Goal: Transaction & Acquisition: Download file/media

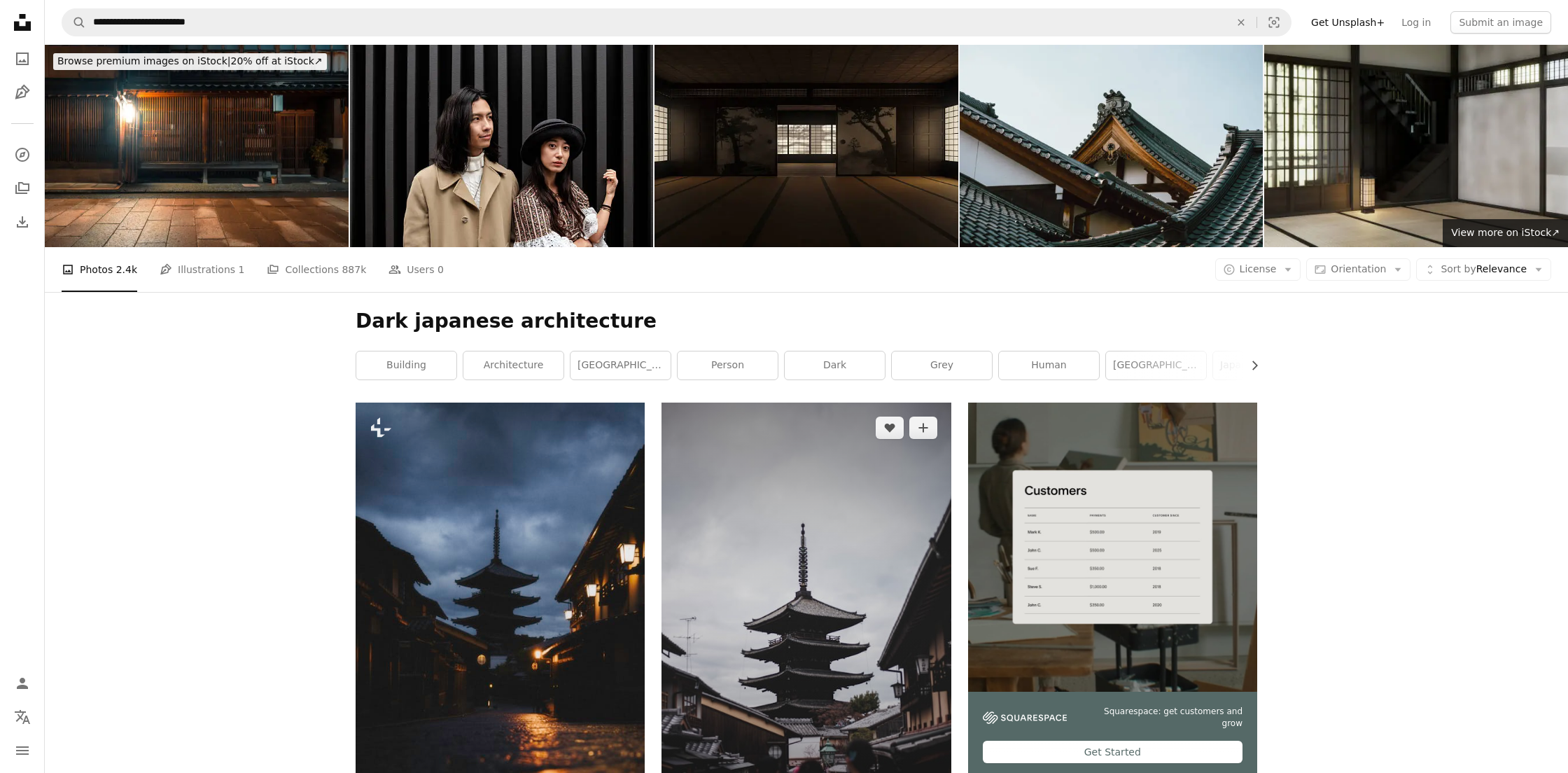
click at [841, 564] on img at bounding box center [805, 620] width 289 height 434
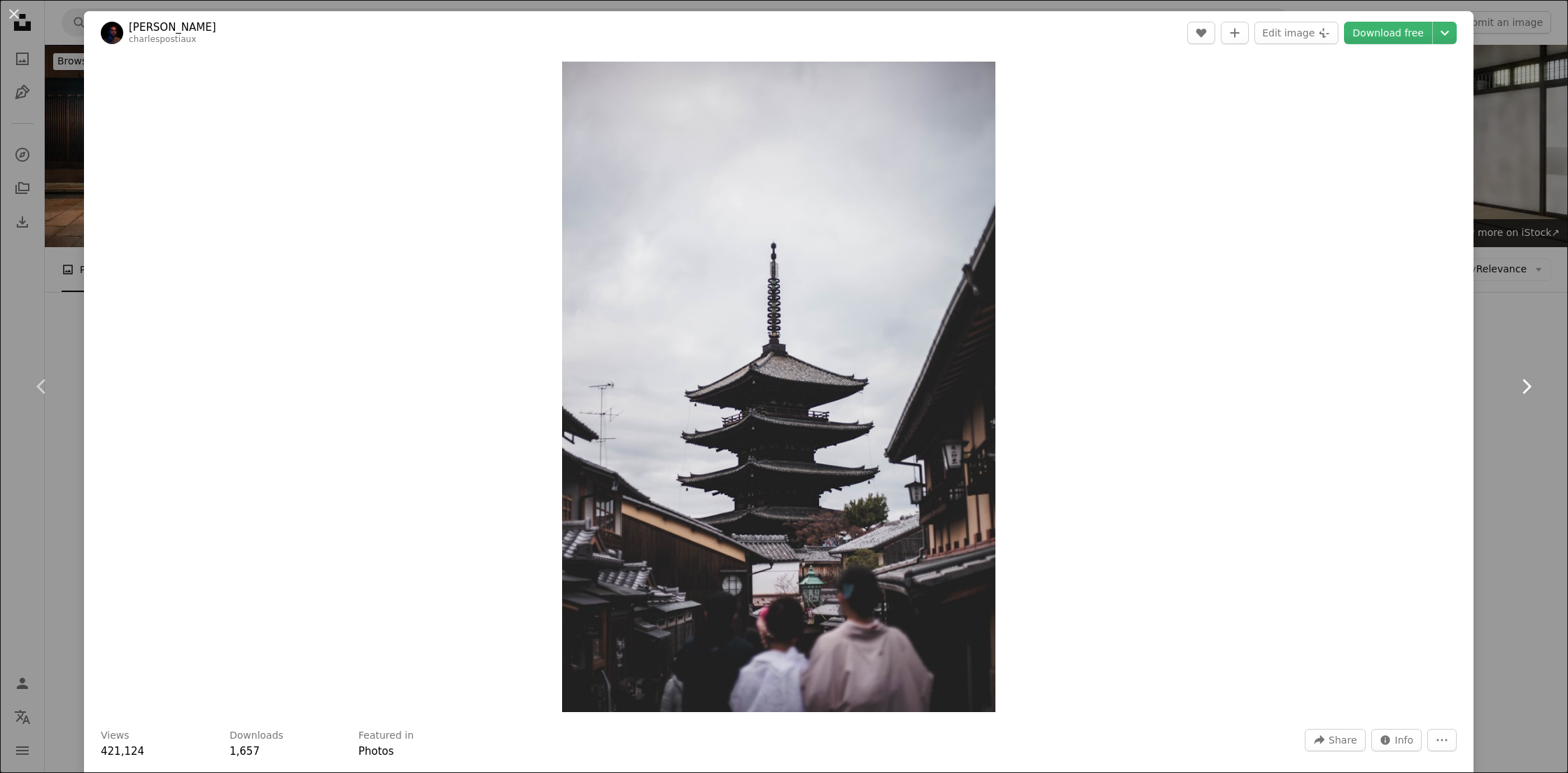
drag, startPoint x: 1533, startPoint y: 329, endPoint x: 1525, endPoint y: 329, distance: 8.0
click at [1532, 329] on link "Chevron right" at bounding box center [1526, 386] width 84 height 134
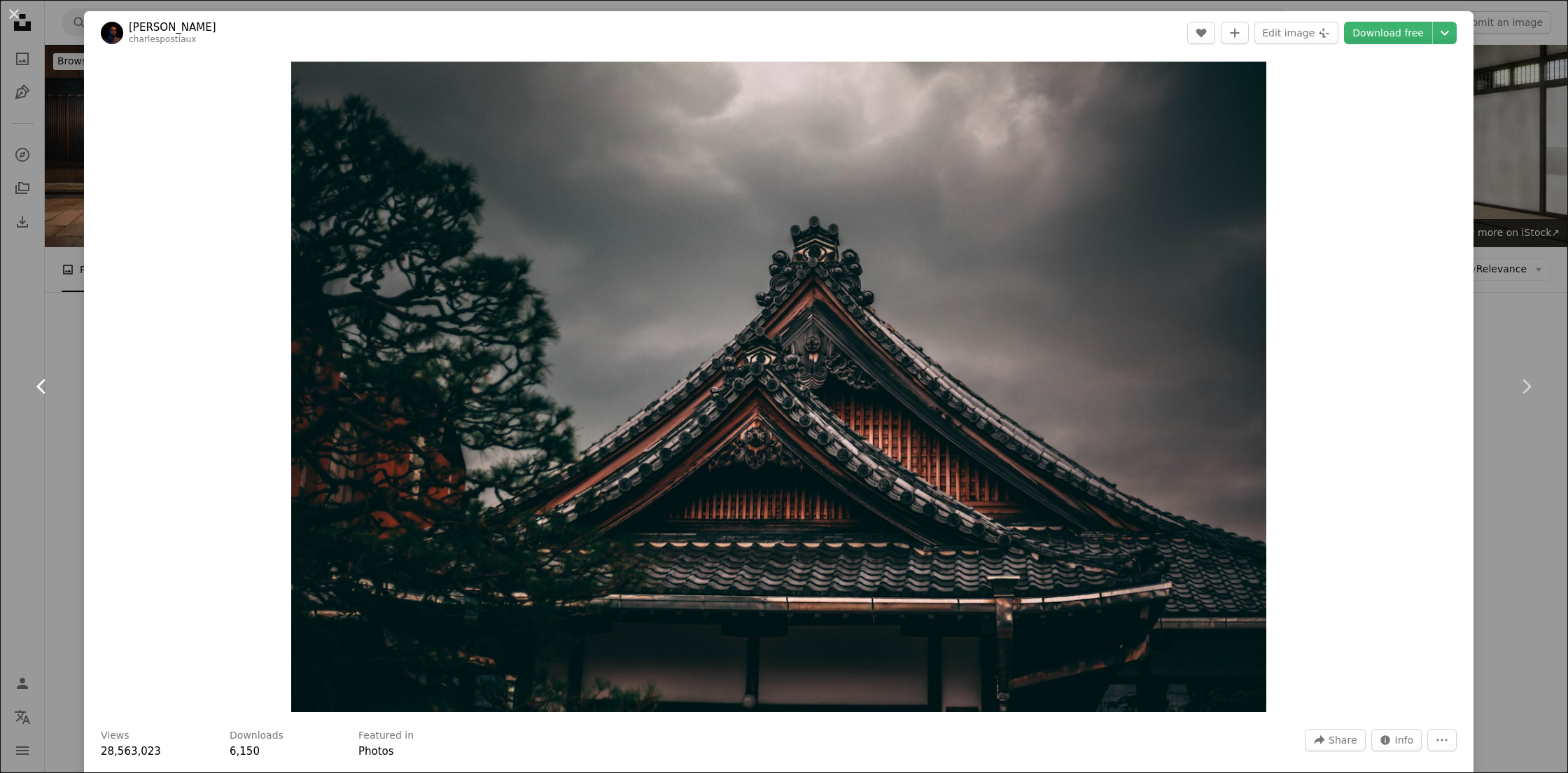
click at [37, 382] on icon "Chevron left" at bounding box center [42, 386] width 23 height 23
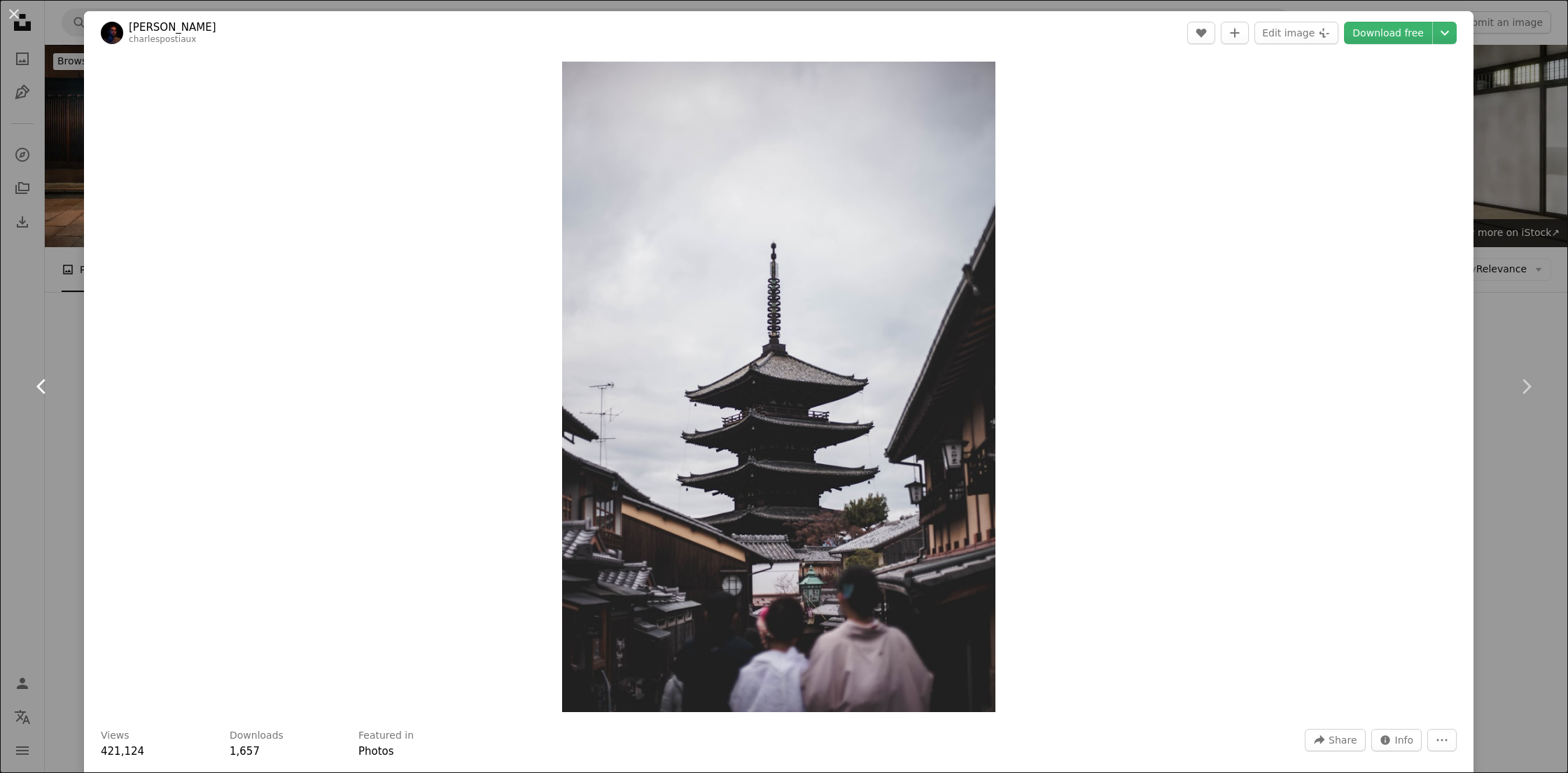
click at [39, 382] on icon "Chevron left" at bounding box center [42, 386] width 23 height 23
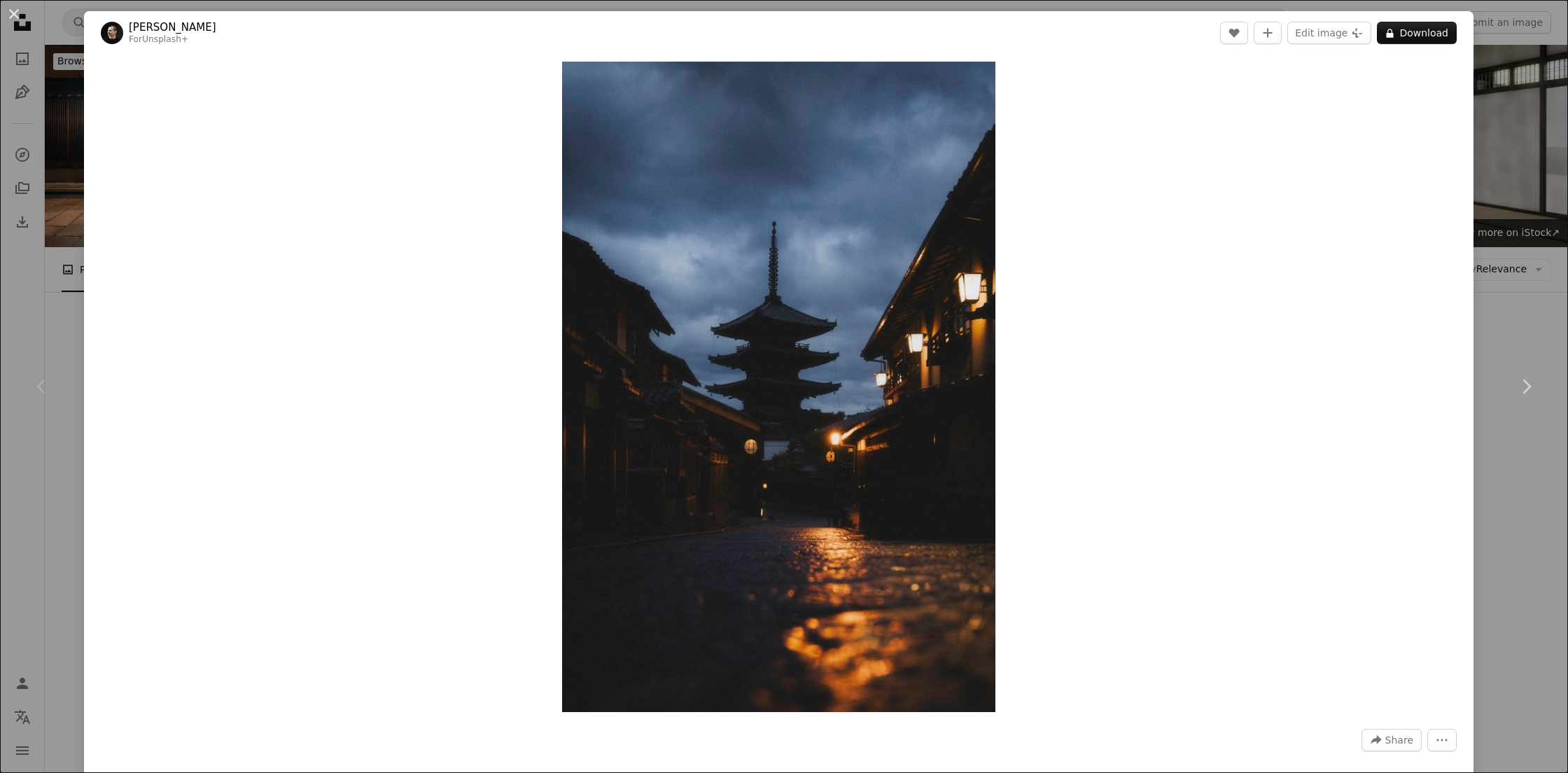
click at [37, 377] on icon "Chevron left" at bounding box center [42, 386] width 23 height 23
click at [51, 424] on div "Chevron left" at bounding box center [42, 386] width 84 height 134
click at [1516, 83] on div "An X shape Chevron left Chevron right [PERSON_NAME] For Unsplash+ A heart A plu…" at bounding box center [784, 386] width 1568 height 773
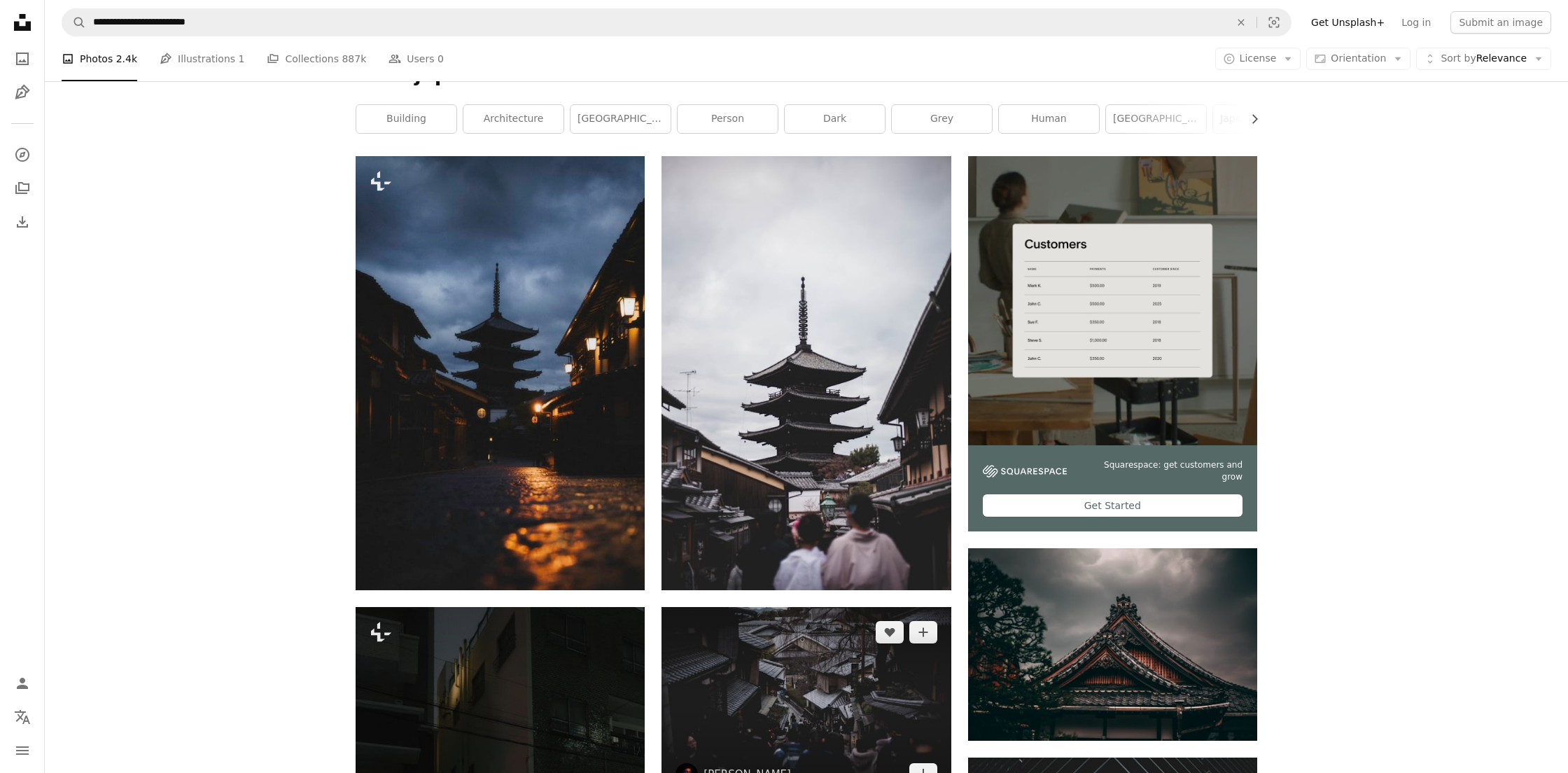
scroll to position [248, 0]
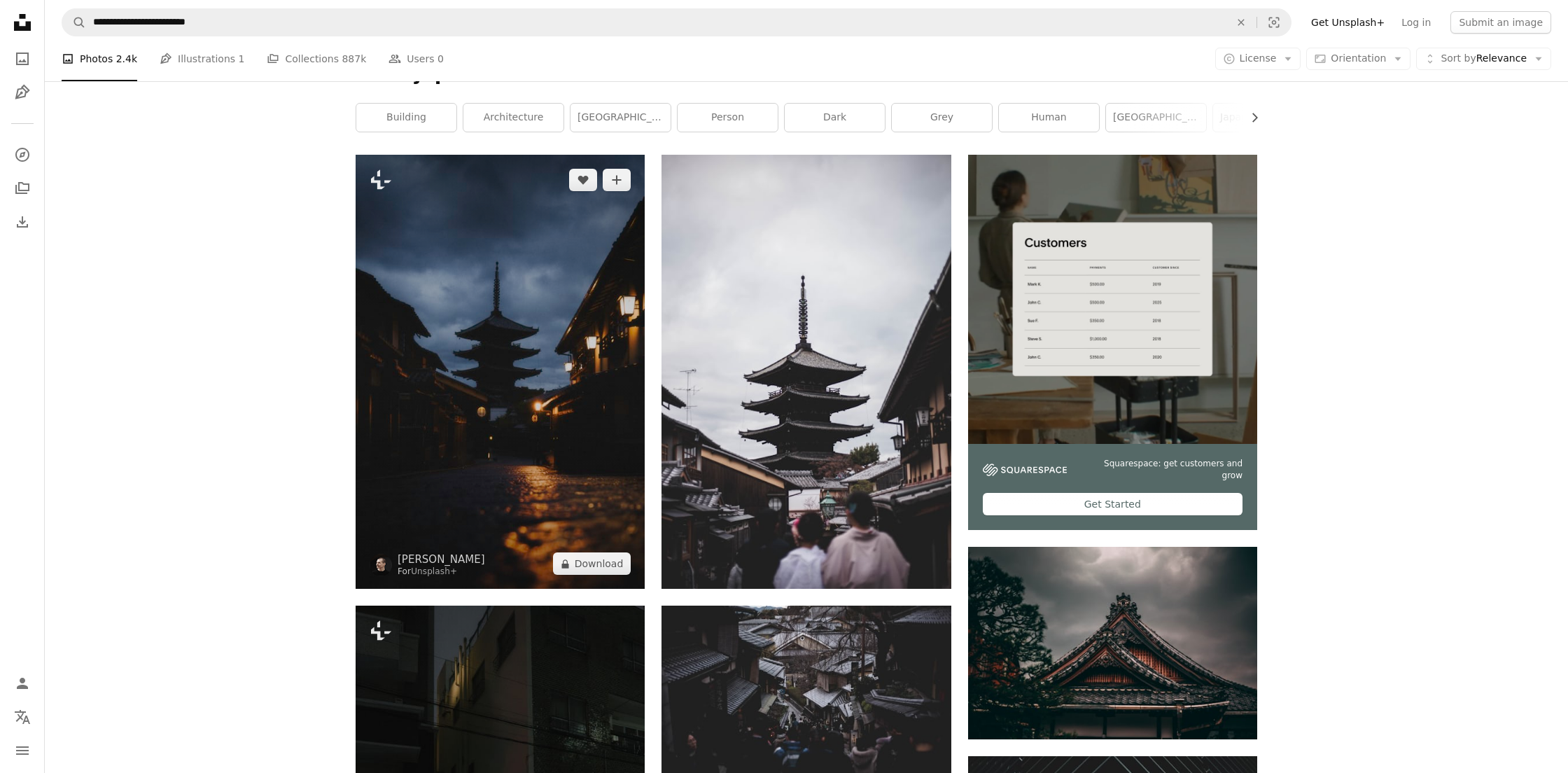
click at [494, 352] on img at bounding box center [499, 372] width 289 height 434
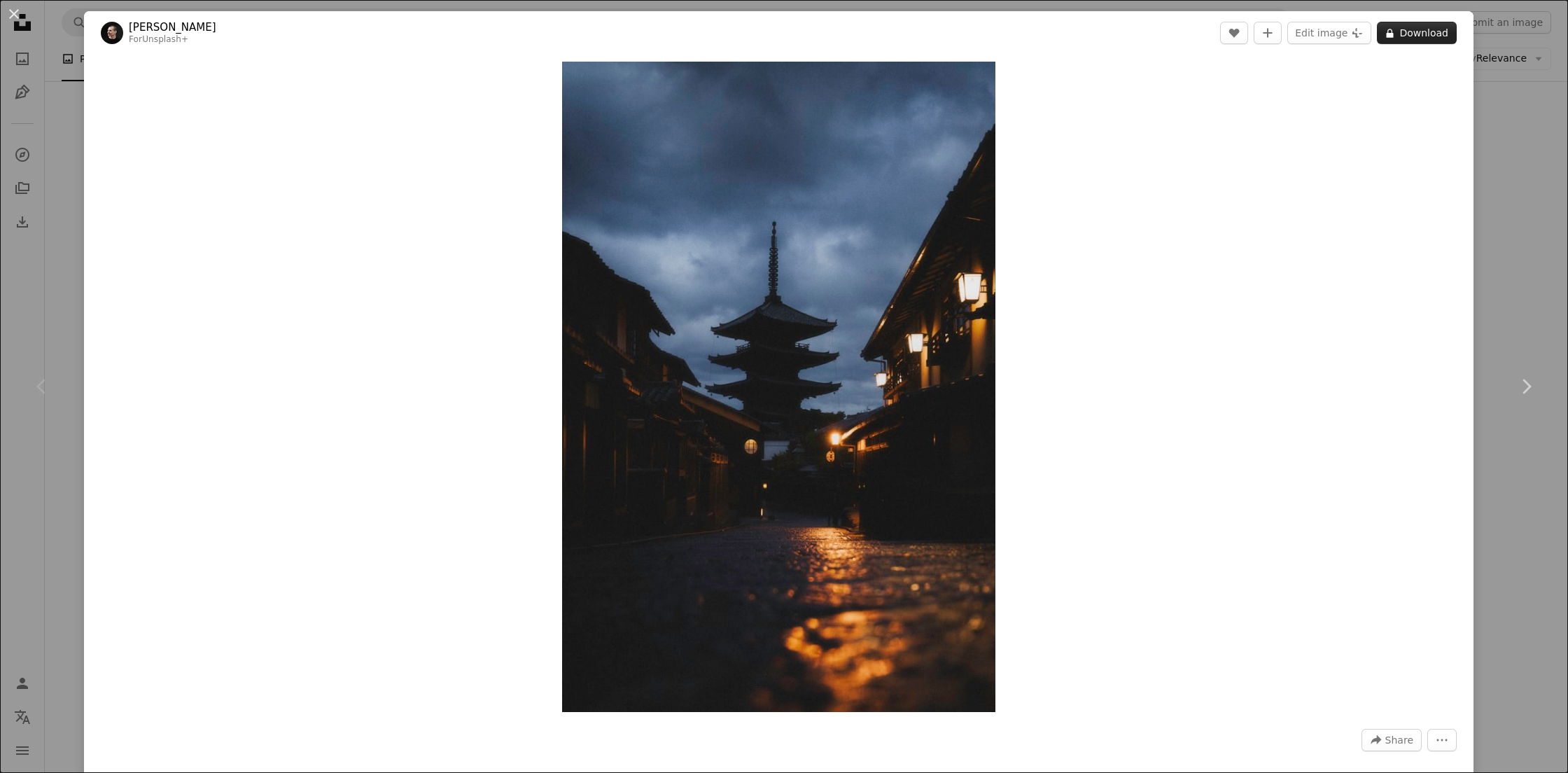
click at [1413, 39] on button "A lock Download" at bounding box center [1416, 33] width 80 height 23
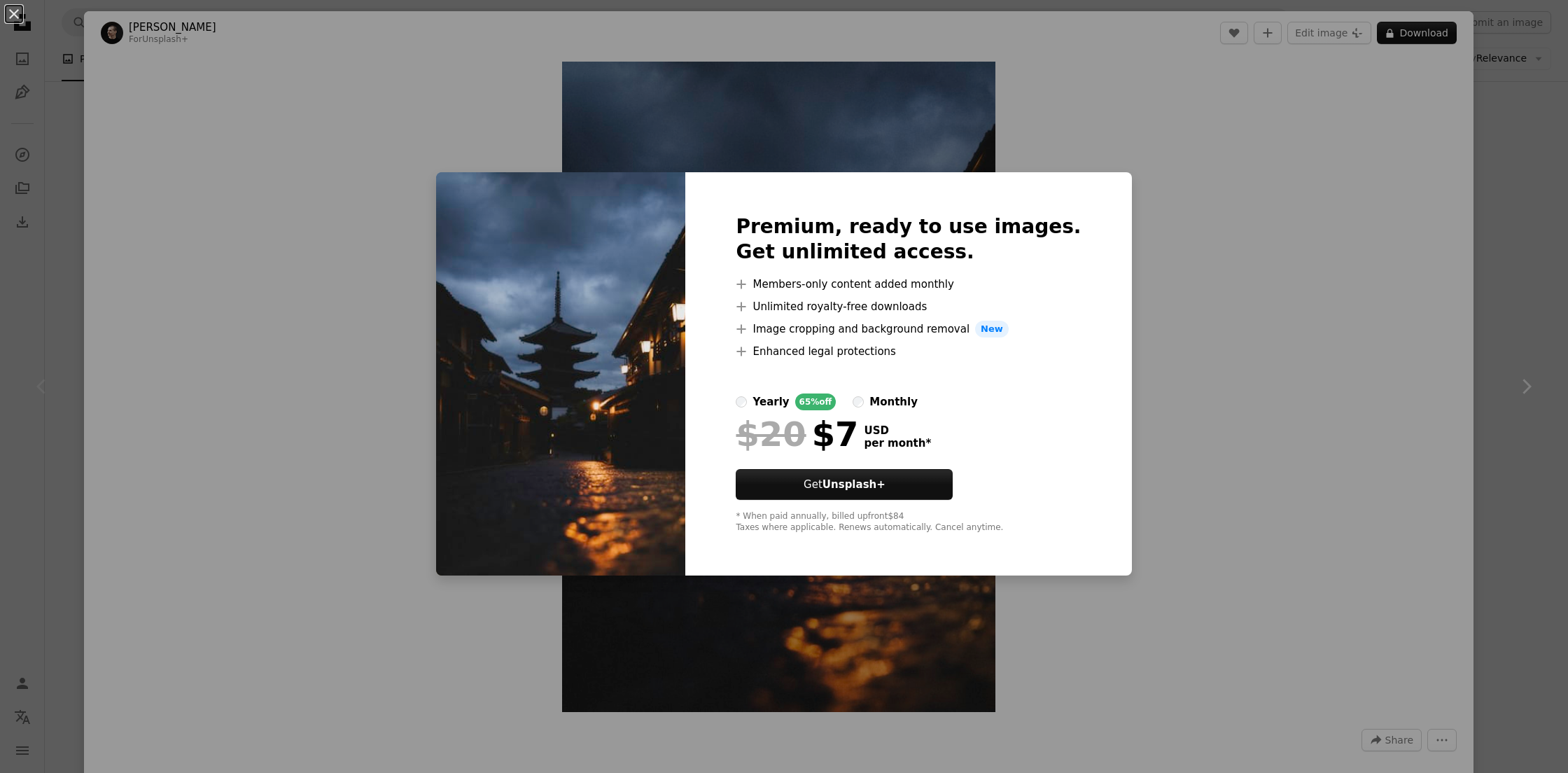
click at [913, 396] on div "monthly" at bounding box center [893, 402] width 48 height 17
click at [789, 396] on div "yearly" at bounding box center [771, 402] width 37 height 17
click at [893, 402] on label "monthly" at bounding box center [885, 402] width 65 height 17
click at [1141, 350] on div "An X shape Premium, ready to use images. Get unlimited access. A plus sign Memb…" at bounding box center [784, 386] width 1568 height 773
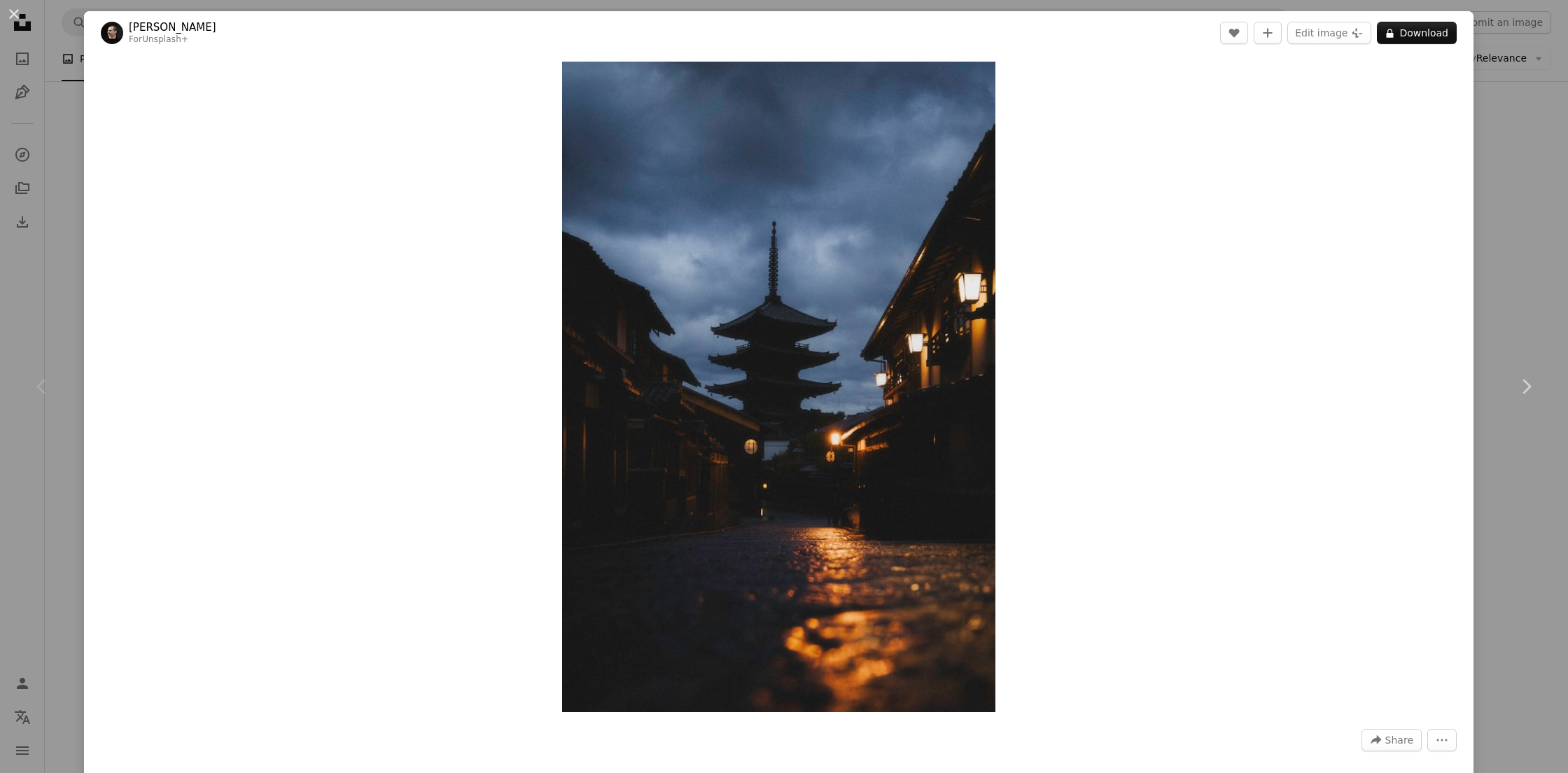
click at [1493, 181] on div "An X shape Chevron left Chevron right [PERSON_NAME] For Unsplash+ A heart A plu…" at bounding box center [784, 386] width 1568 height 773
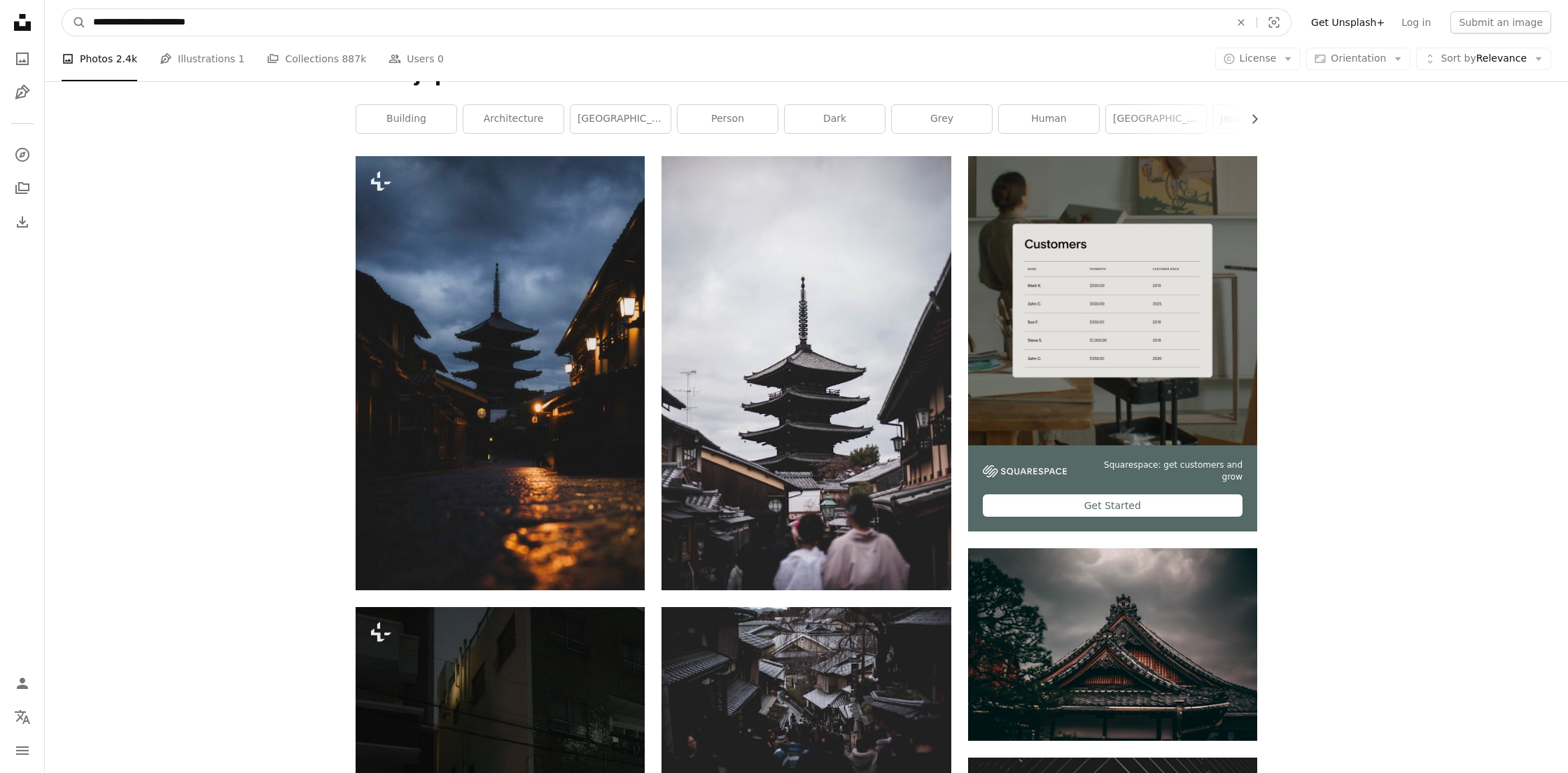
click at [452, 28] on input "**********" at bounding box center [655, 23] width 1139 height 27
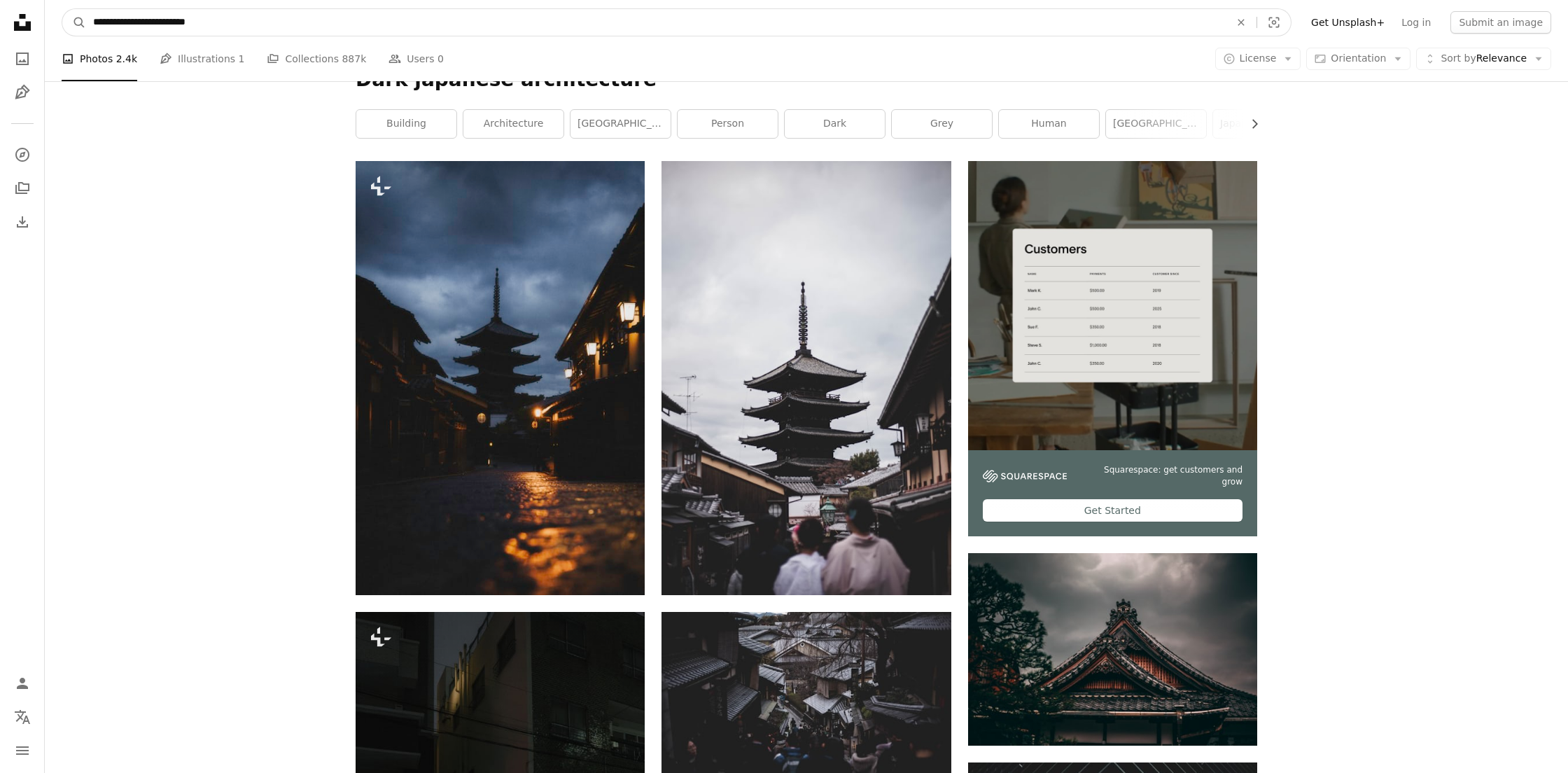
drag, startPoint x: 452, startPoint y: 28, endPoint x: 159, endPoint y: 21, distance: 293.1
click at [159, 21] on input "**********" at bounding box center [655, 23] width 1139 height 27
type input "**********"
click button "A magnifying glass" at bounding box center [74, 23] width 24 height 27
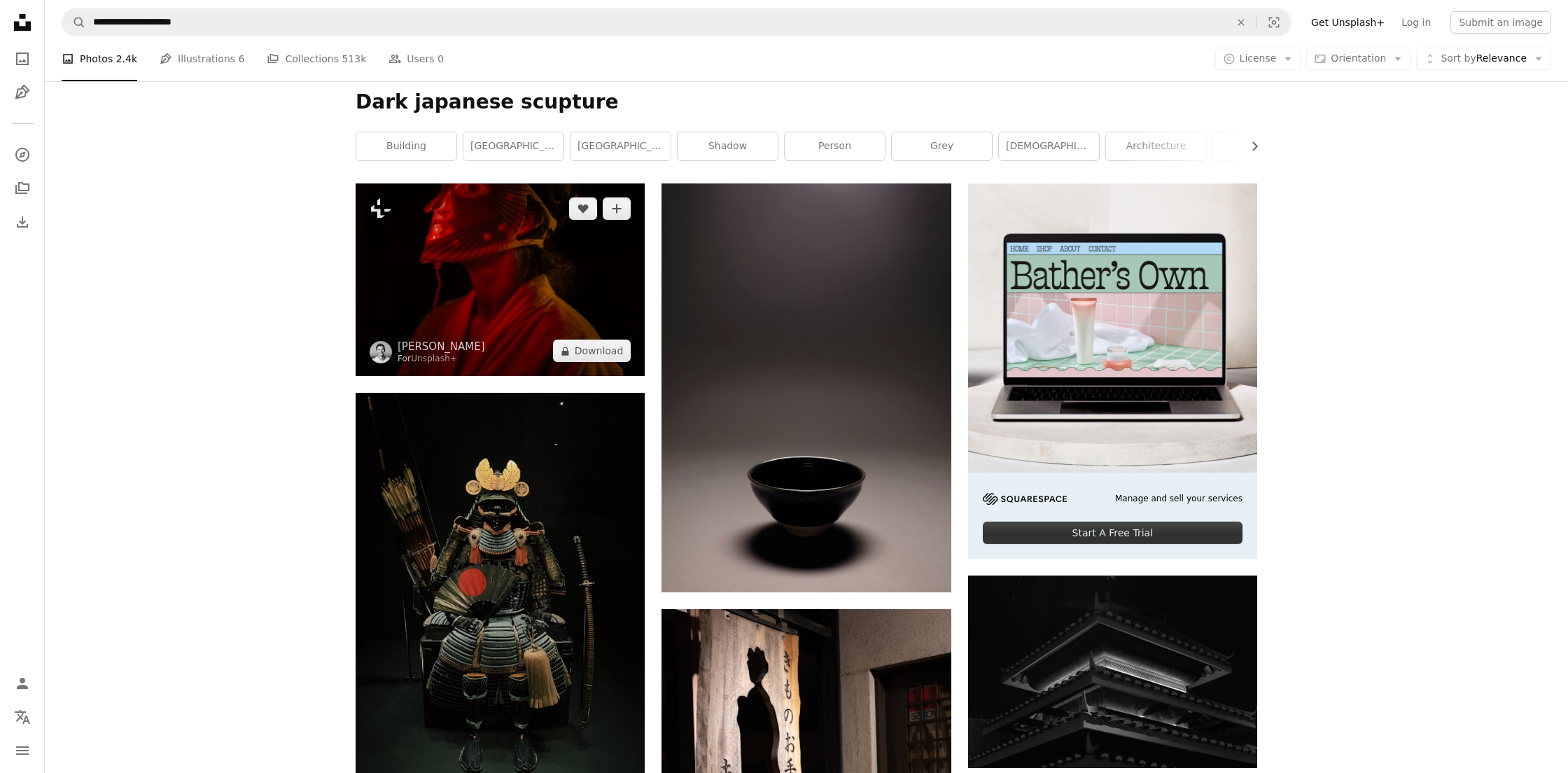
scroll to position [227, 0]
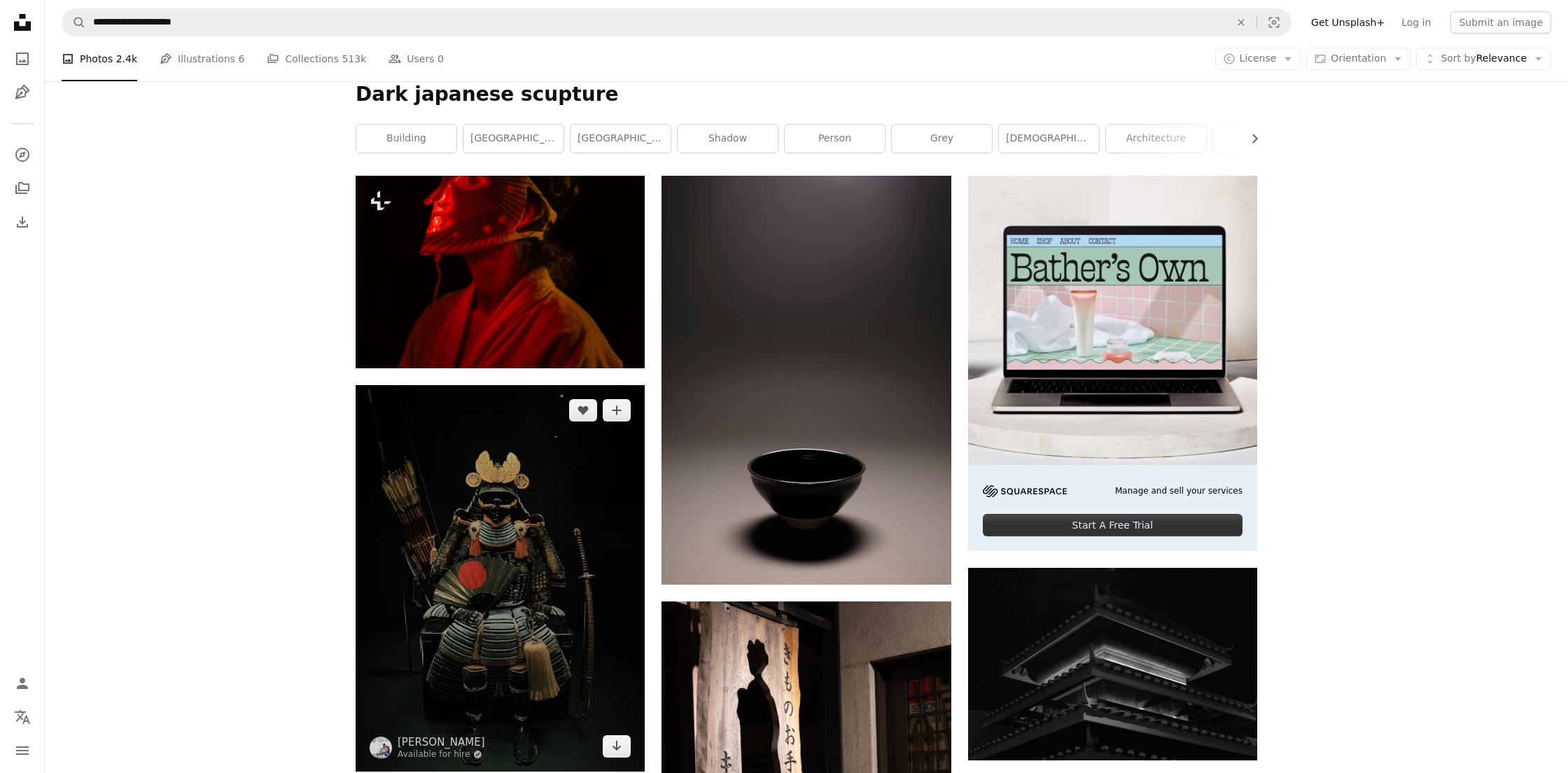
click at [435, 480] on img at bounding box center [499, 578] width 289 height 386
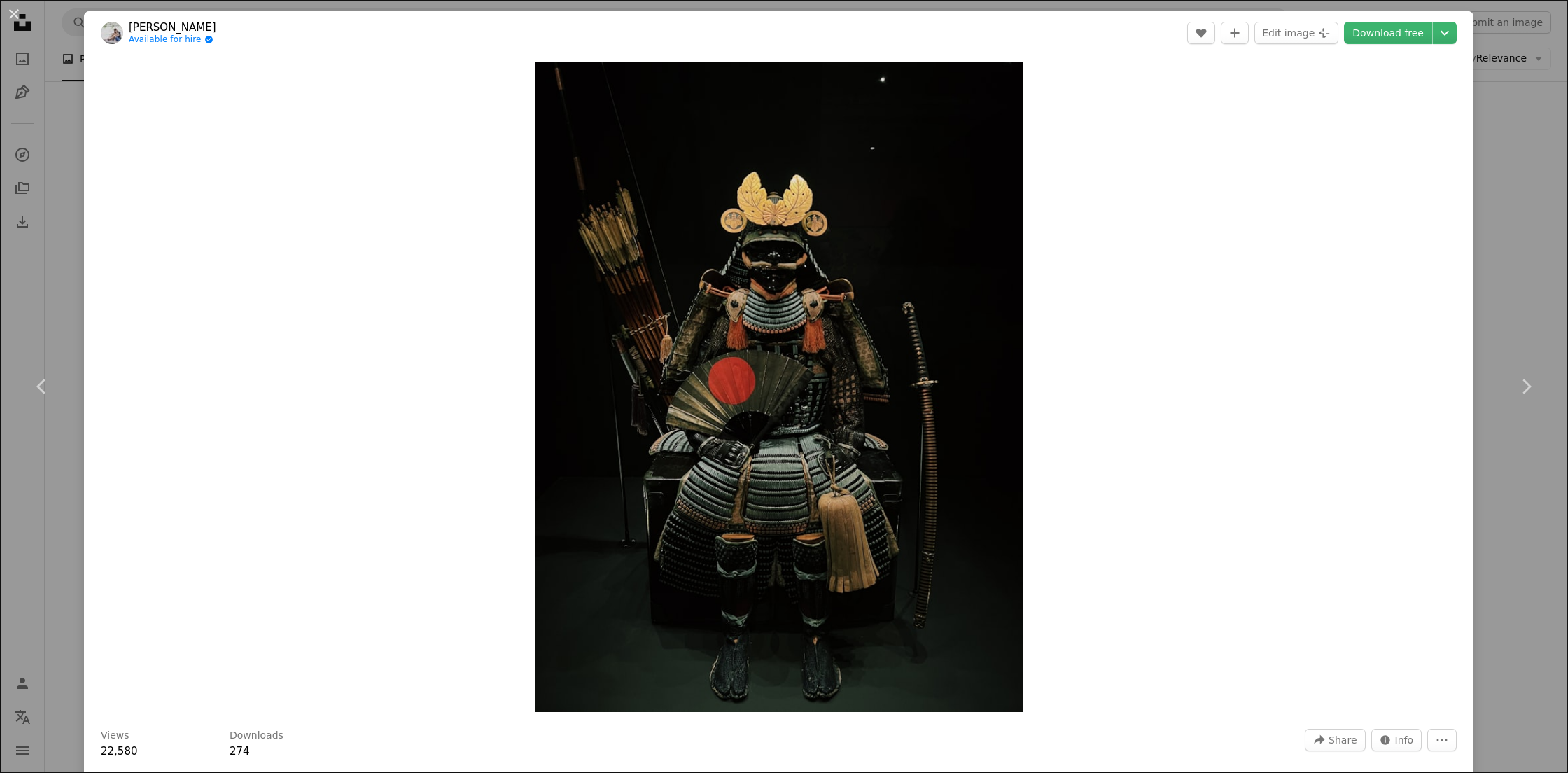
click at [1521, 208] on div "An X shape Chevron left Chevron right Juno Jo Available for hire A checkmark in…" at bounding box center [784, 386] width 1568 height 773
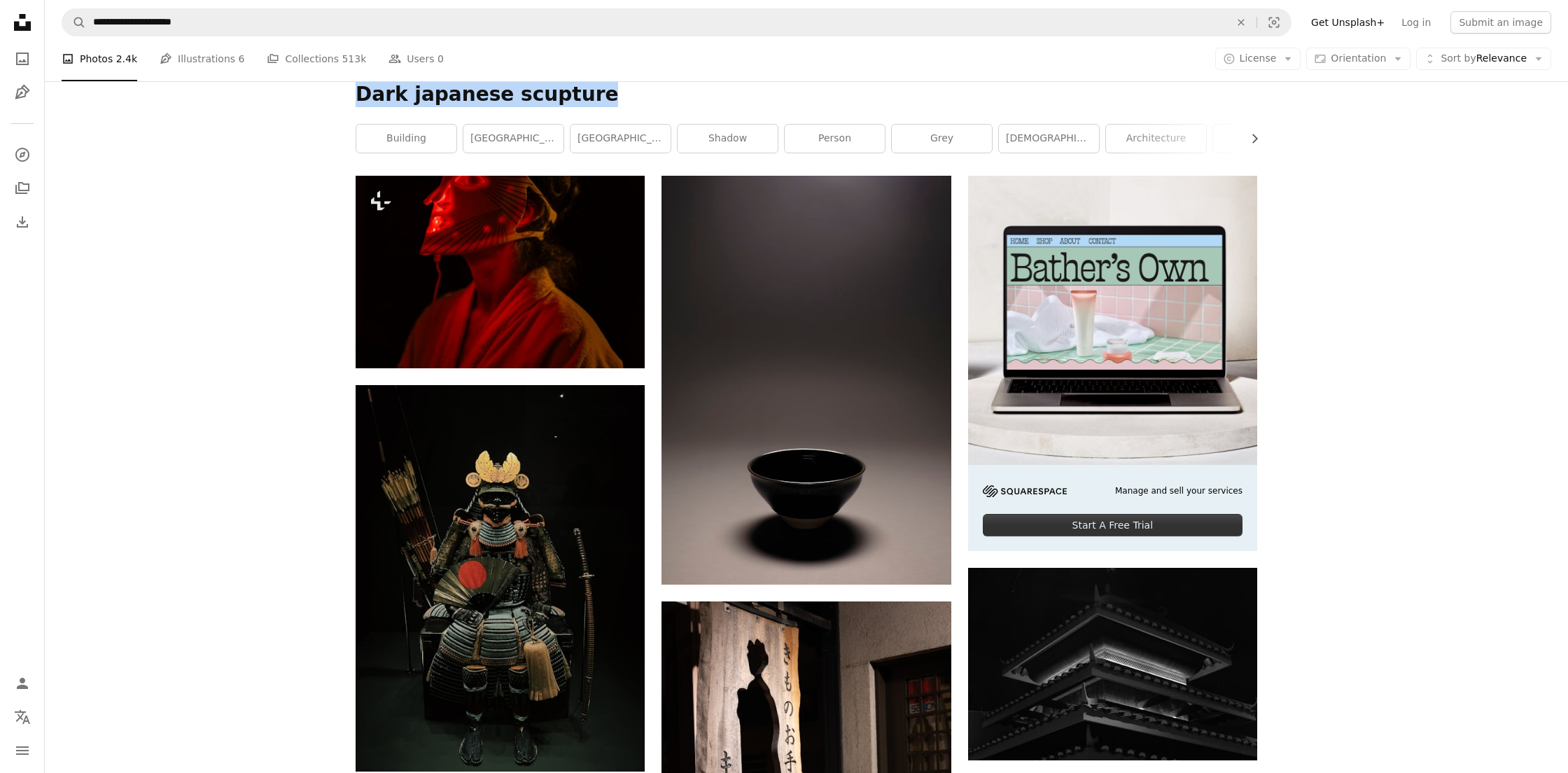
drag, startPoint x: 590, startPoint y: 96, endPoint x: 326, endPoint y: 90, distance: 264.1
copy h1 "Dark japanese scupture"
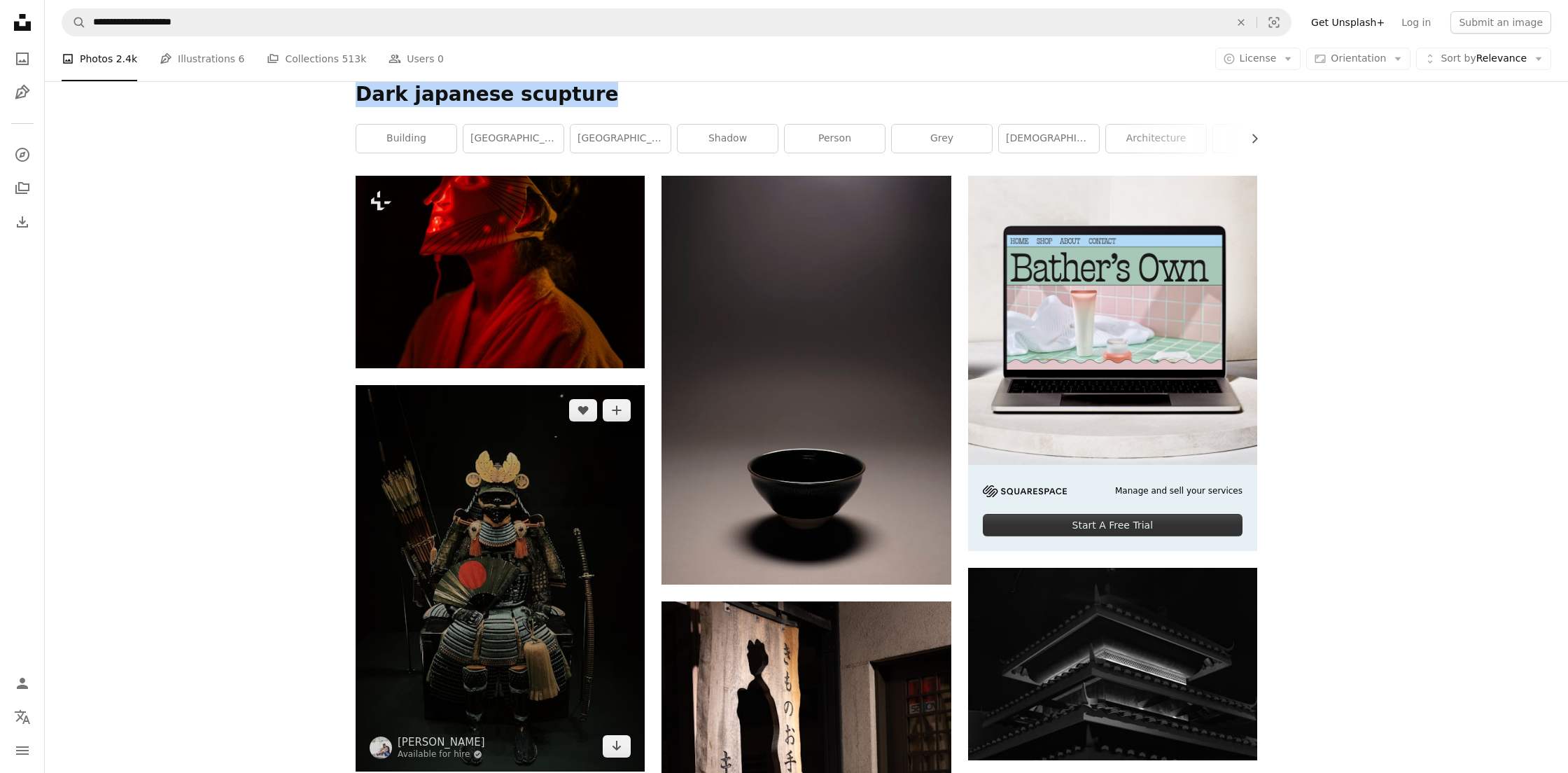
click at [495, 557] on img at bounding box center [499, 578] width 289 height 386
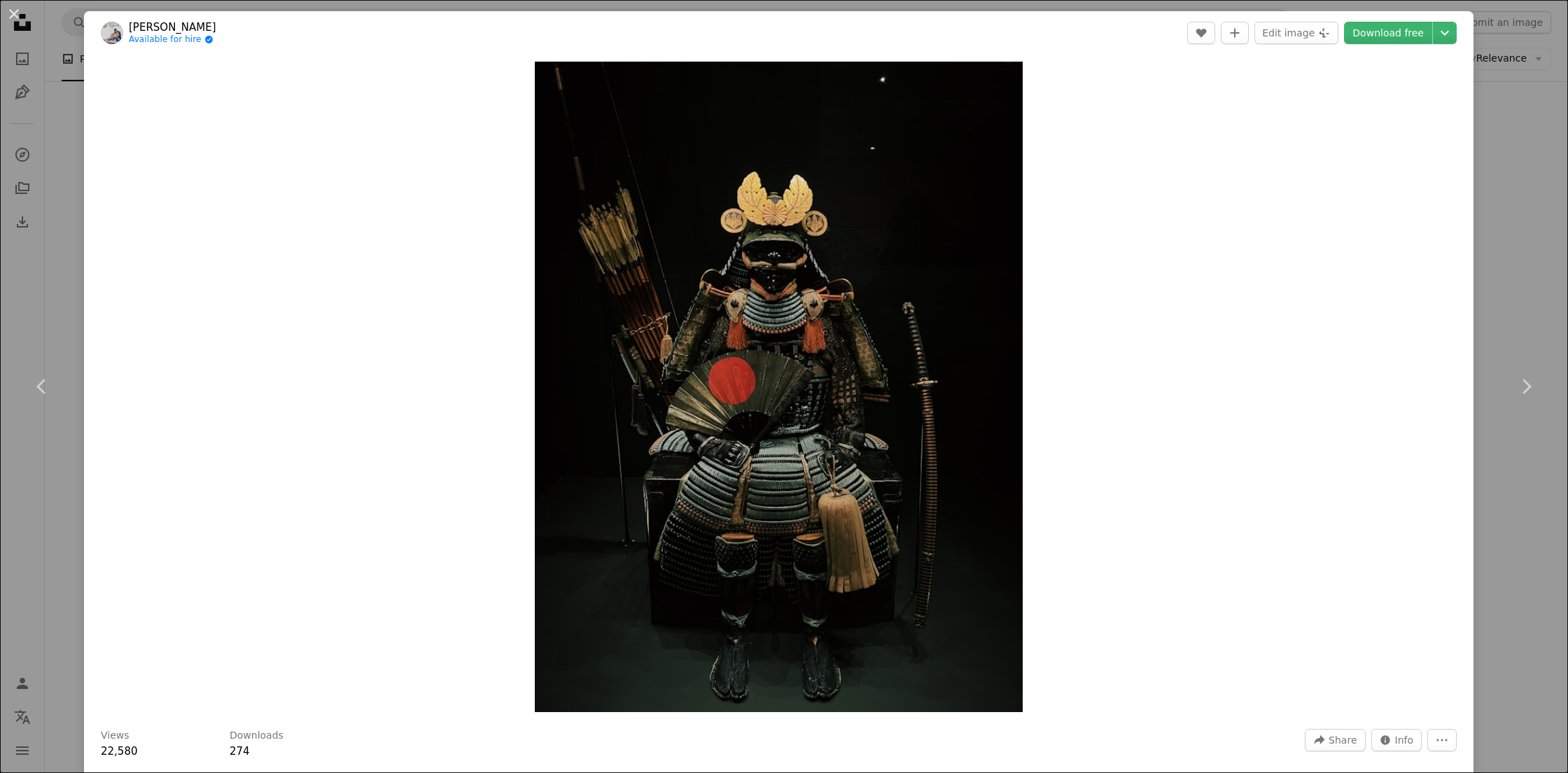
click at [1500, 243] on div "An X shape Chevron left Chevron right Juno Jo Available for hire A checkmark in…" at bounding box center [784, 386] width 1568 height 773
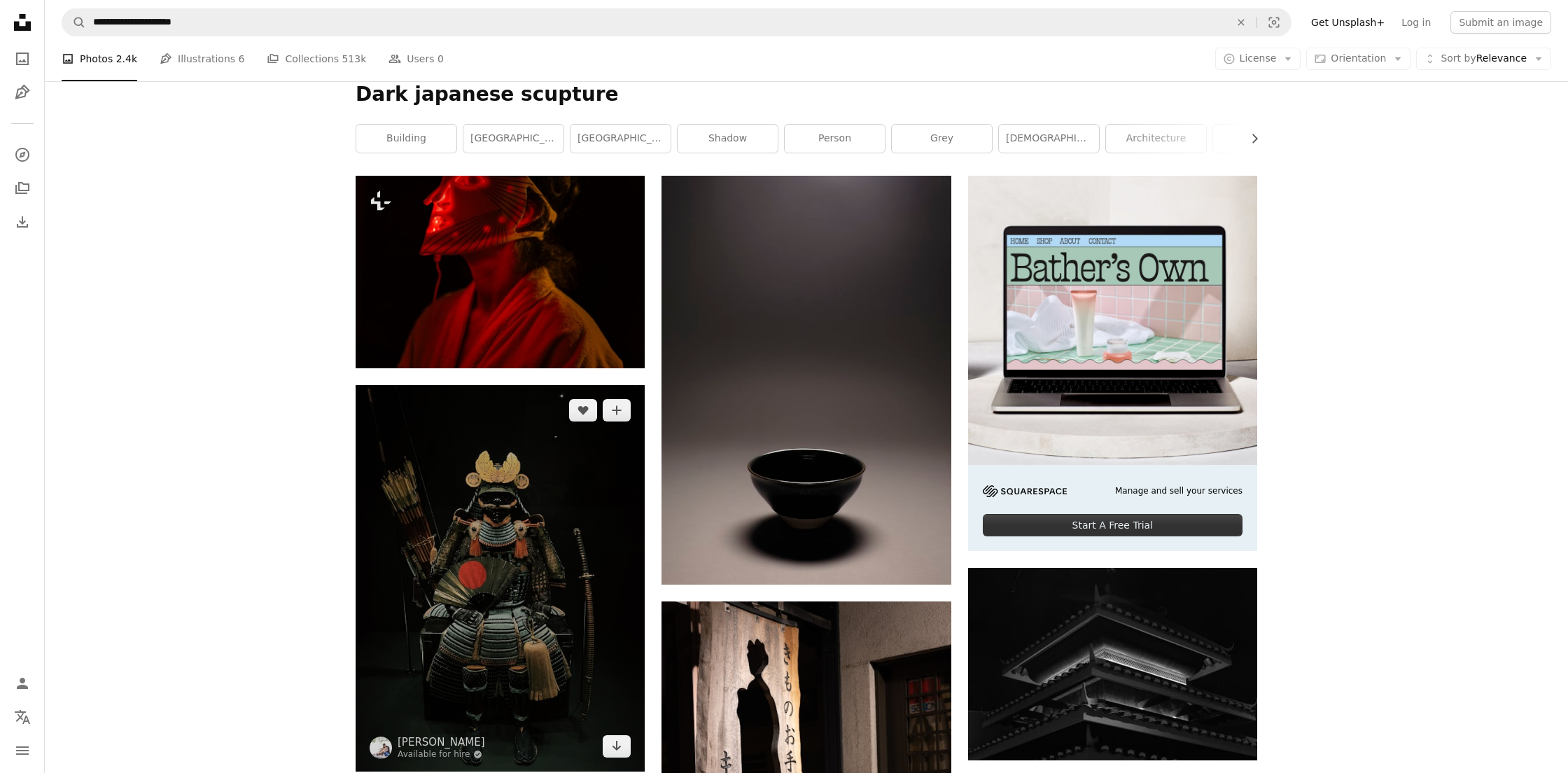
click at [430, 501] on img at bounding box center [499, 578] width 289 height 386
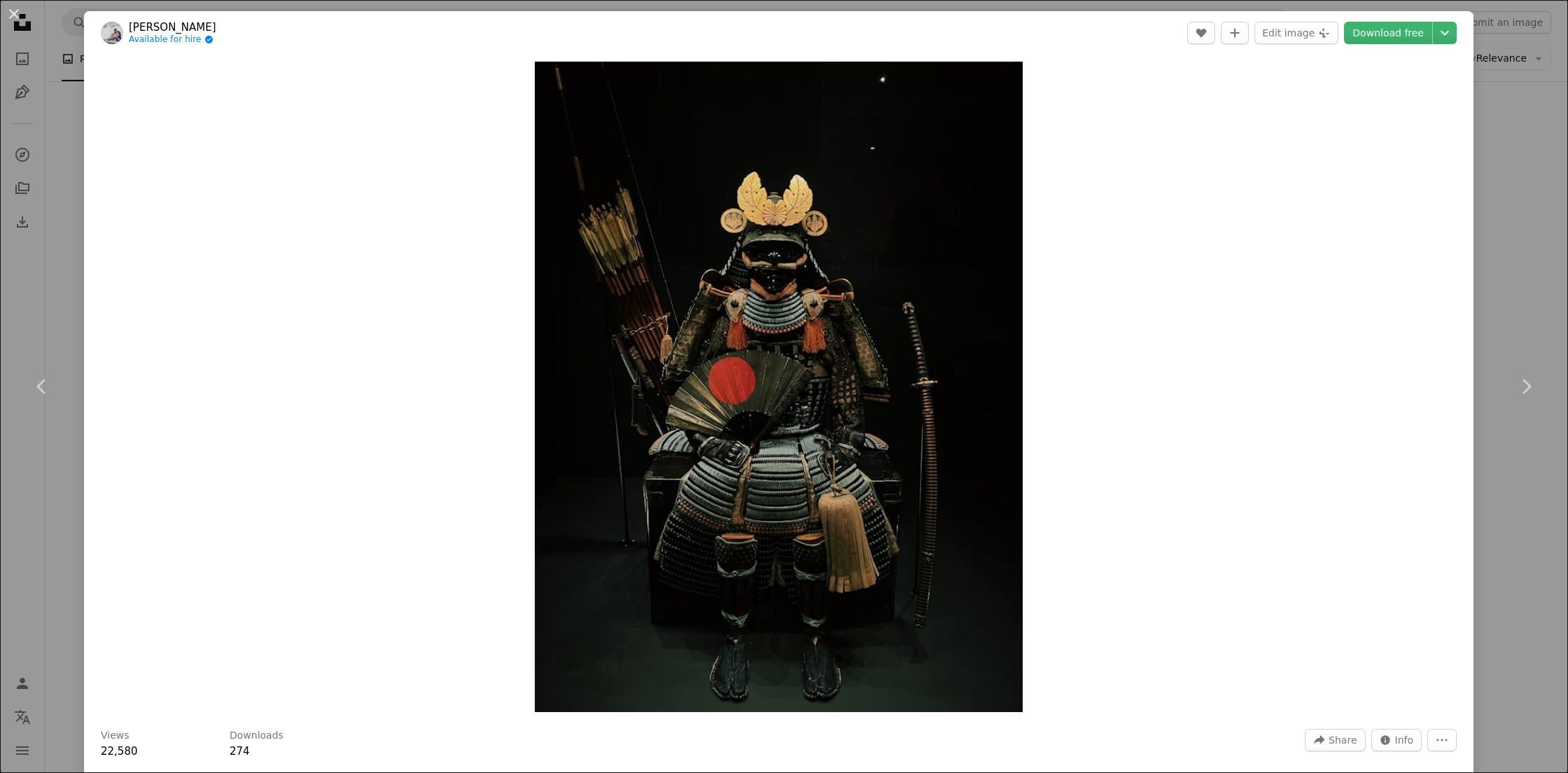
scroll to position [1, 0]
click at [1389, 34] on link "Download free" at bounding box center [1387, 33] width 88 height 23
